Goal: Transaction & Acquisition: Purchase product/service

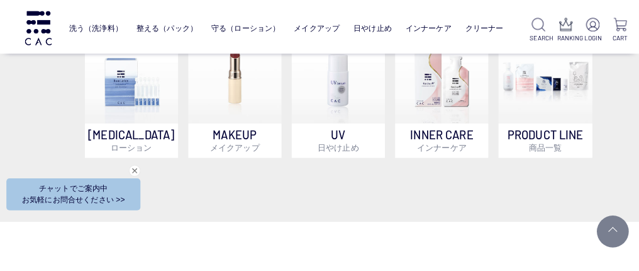
scroll to position [855, 0]
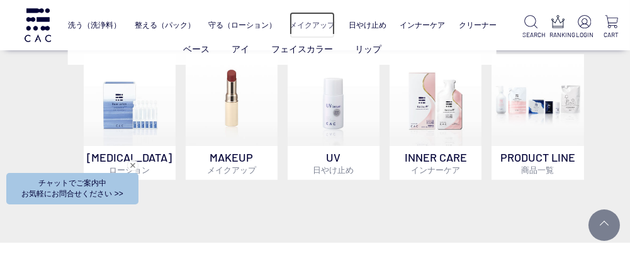
click at [316, 25] on link "メイクアップ" at bounding box center [311, 25] width 45 height 26
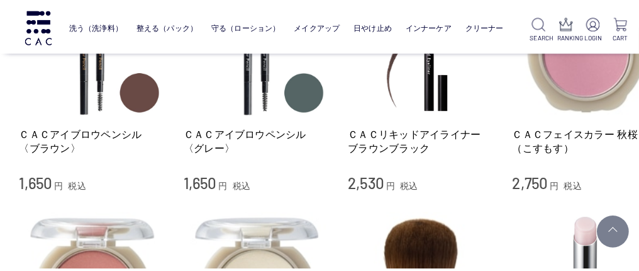
scroll to position [1330, 0]
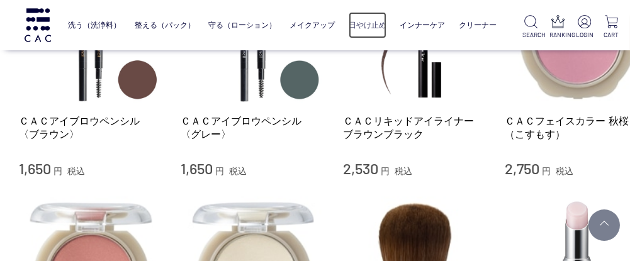
click at [367, 20] on link "日やけ止め" at bounding box center [368, 25] width 38 height 26
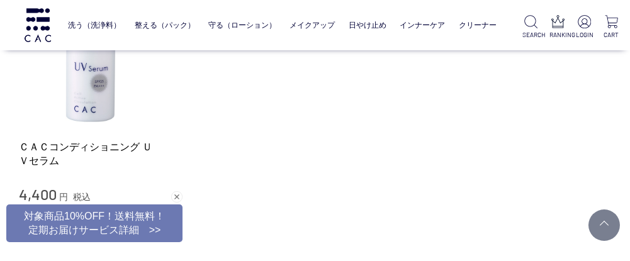
scroll to position [283, 0]
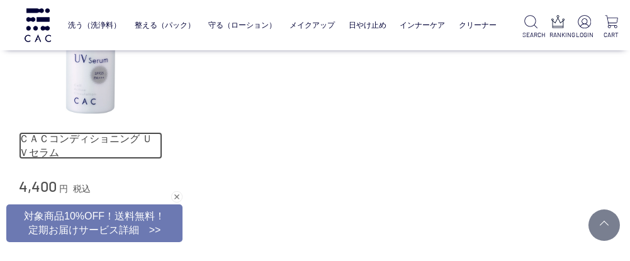
click at [133, 136] on link "ＣＡＣコンディショニング ＵＶセラム" at bounding box center [90, 145] width 143 height 27
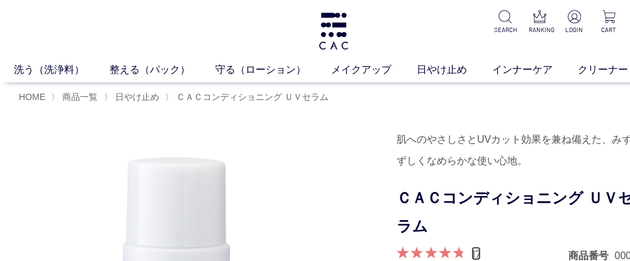
click at [474, 252] on link "17" at bounding box center [475, 254] width 9 height 14
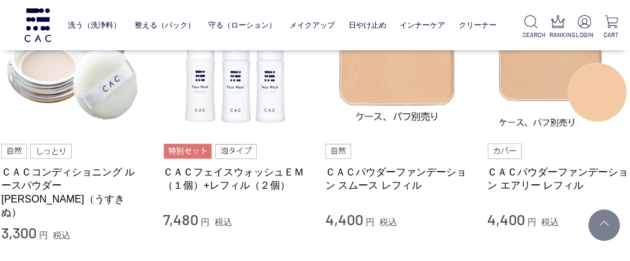
scroll to position [3952, 18]
